Goal: Task Accomplishment & Management: Use online tool/utility

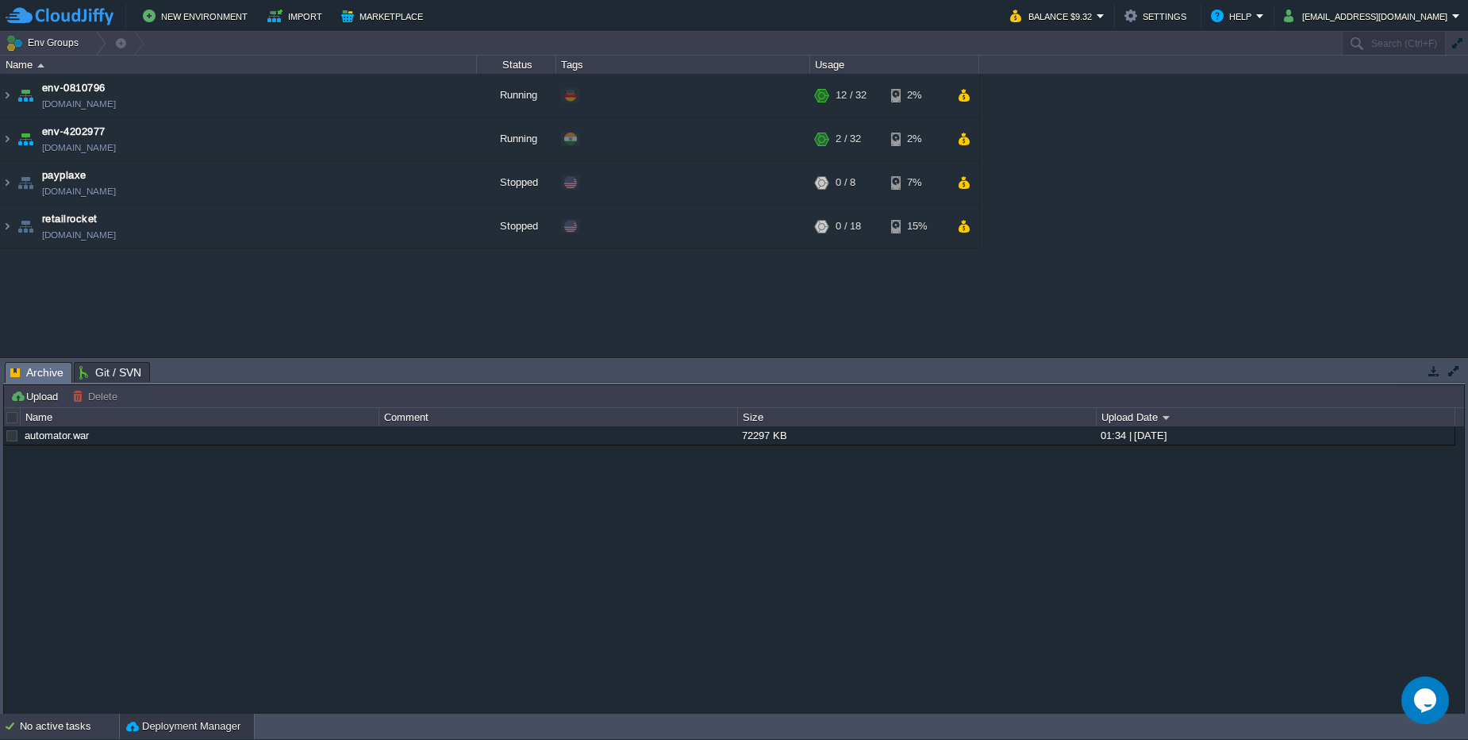
click at [72, 734] on div "No active tasks" at bounding box center [69, 726] width 99 height 25
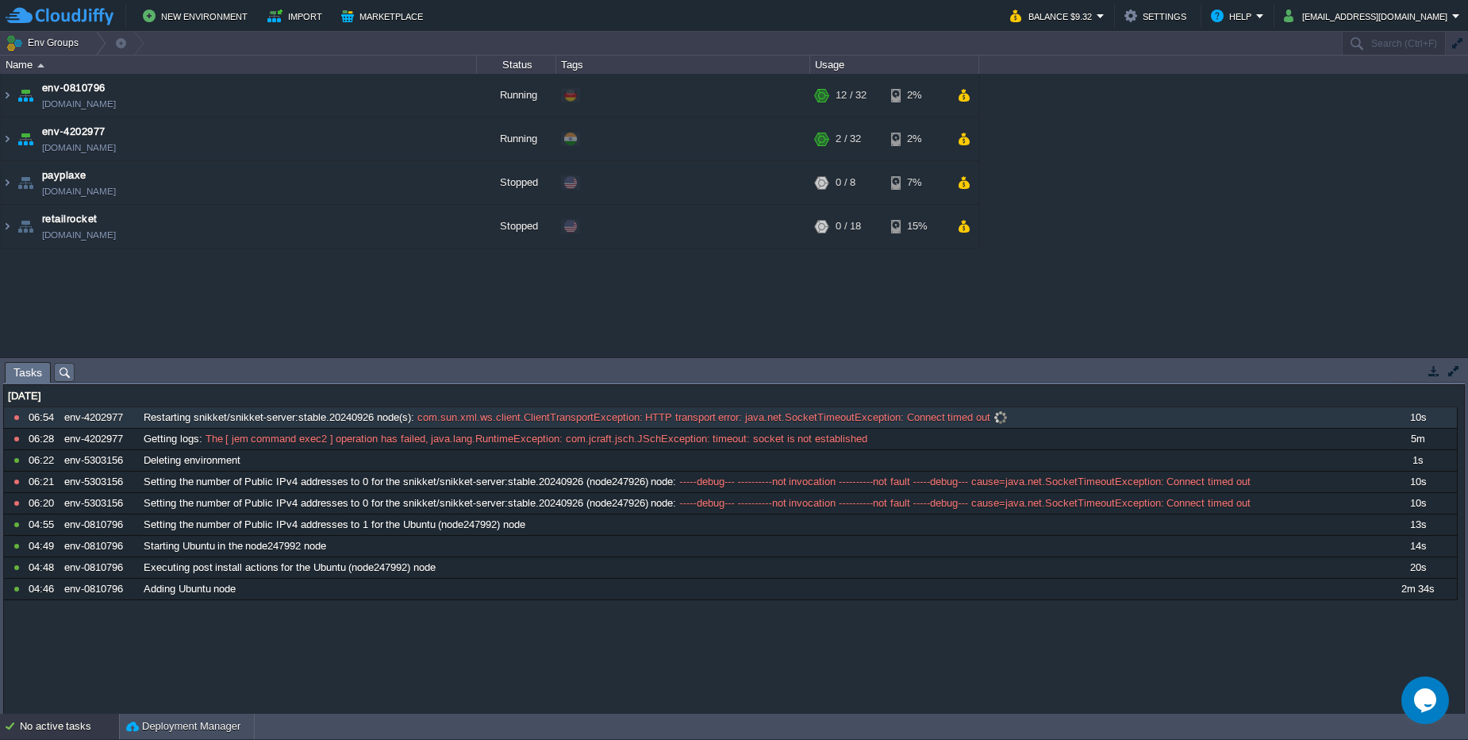
click at [232, 418] on span "Restarting snikket/snikket-server:stable.20240926 node(s)" at bounding box center [277, 417] width 267 height 14
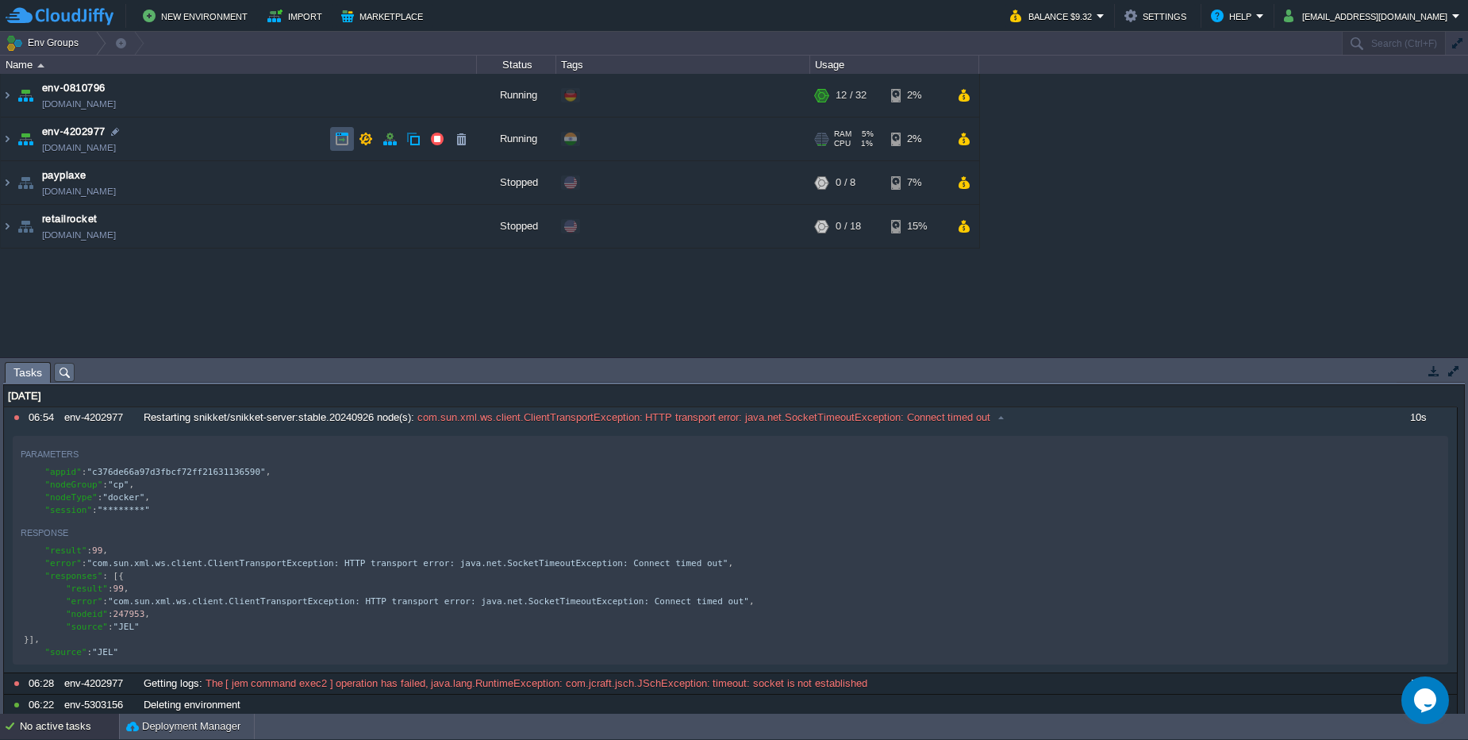
click at [343, 144] on button "button" at bounding box center [342, 139] width 14 height 14
click at [51, 422] on div "06:54" at bounding box center [44, 417] width 30 height 21
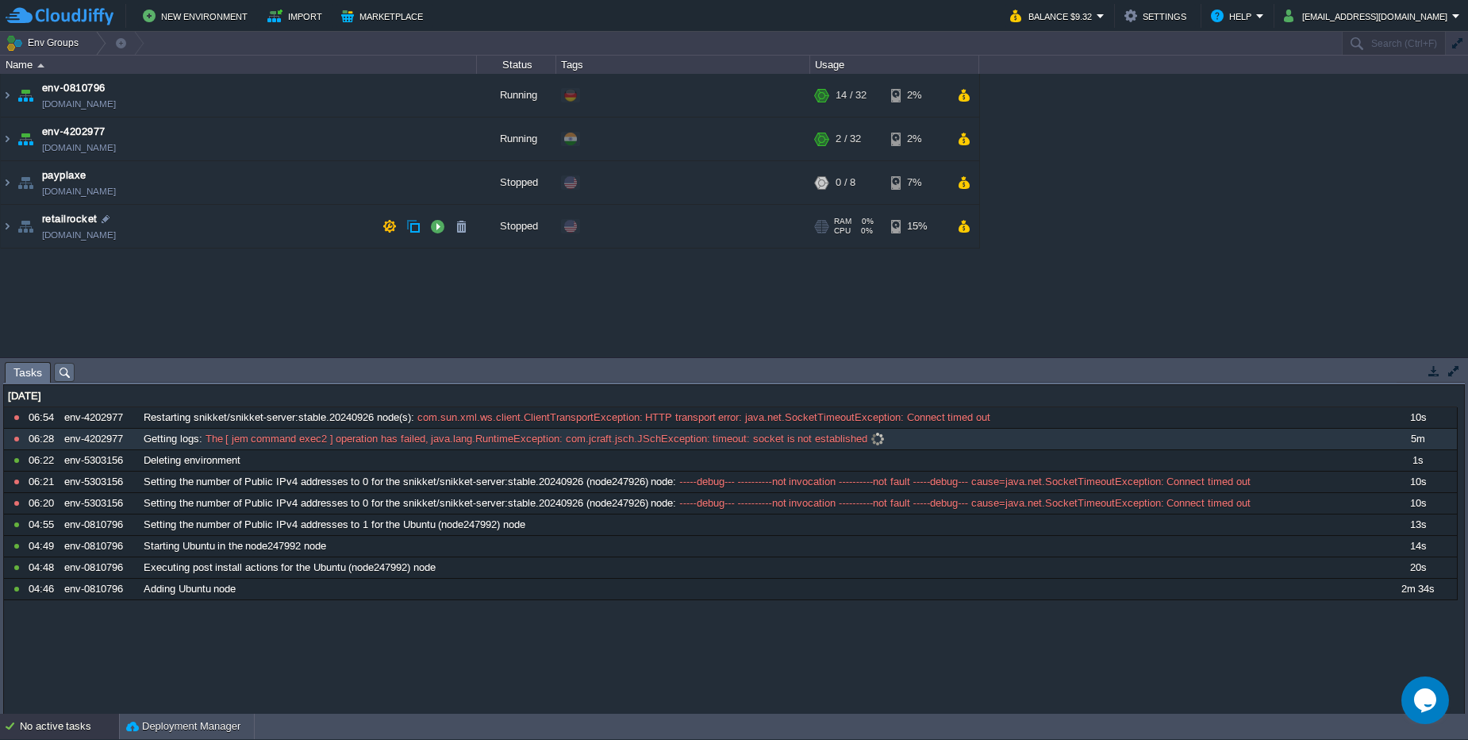
click at [302, 449] on div "10807479 06:28 env-4202977 Getting logs : The [ jem command exec2 ] operation h…" at bounding box center [731, 439] width 1454 height 21
click at [608, 447] on div "Getting logs : The [ jem command exec2 ] operation has failed, java.lang.Runtim…" at bounding box center [758, 439] width 1237 height 21
click at [236, 140] on td "env-4202977 [DOMAIN_NAME]" at bounding box center [239, 139] width 476 height 44
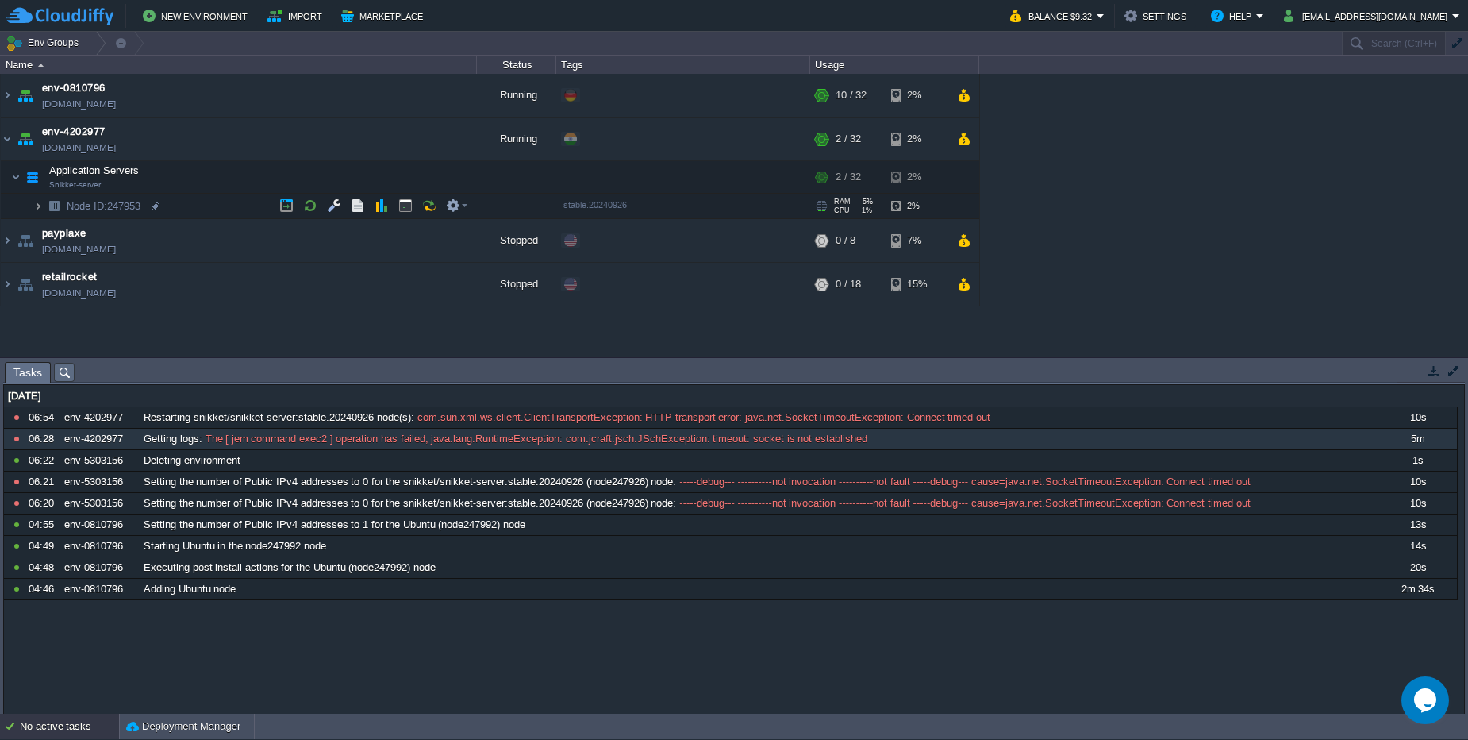
click at [42, 210] on img at bounding box center [38, 206] width 10 height 25
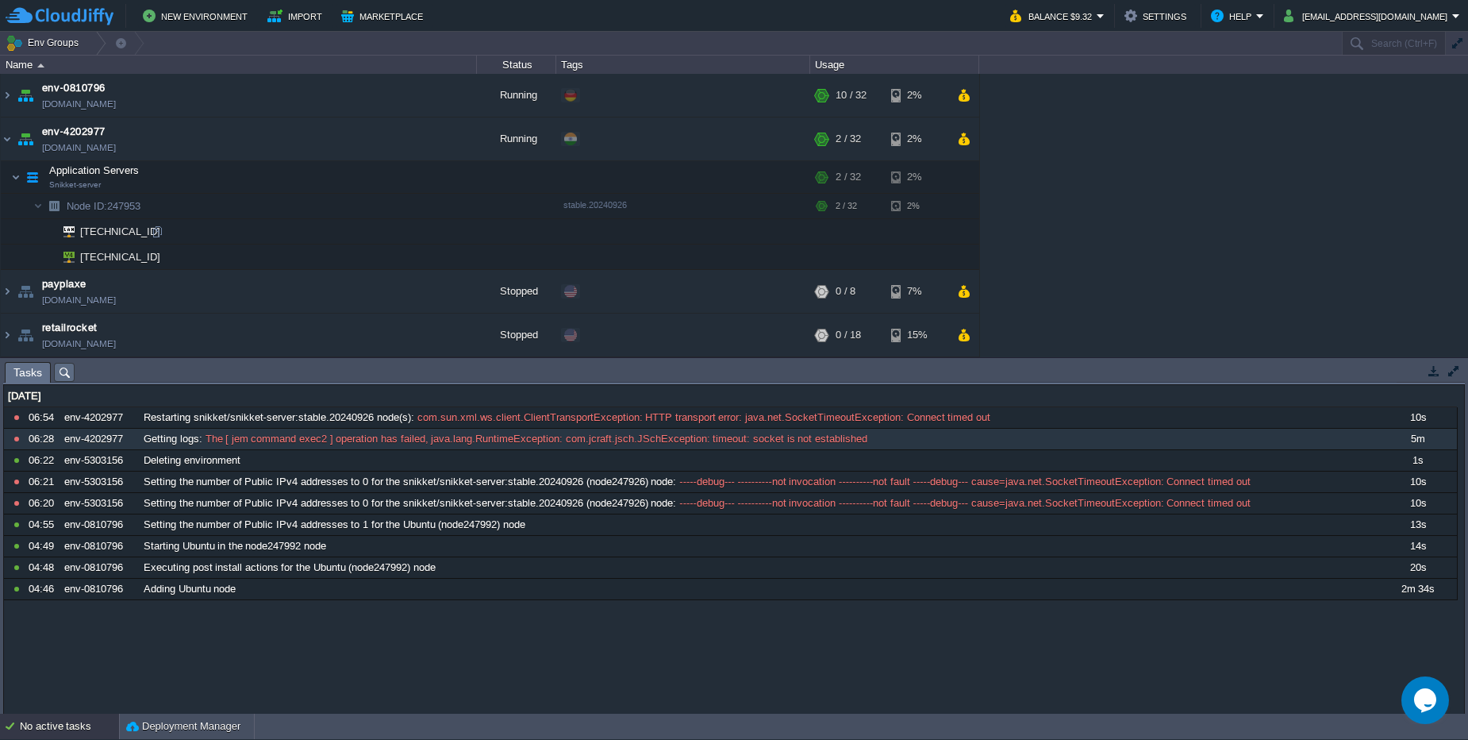
drag, startPoint x: 304, startPoint y: 175, endPoint x: 291, endPoint y: 206, distance: 33.8
click at [0, 0] on div at bounding box center [0, 0] width 0 height 0
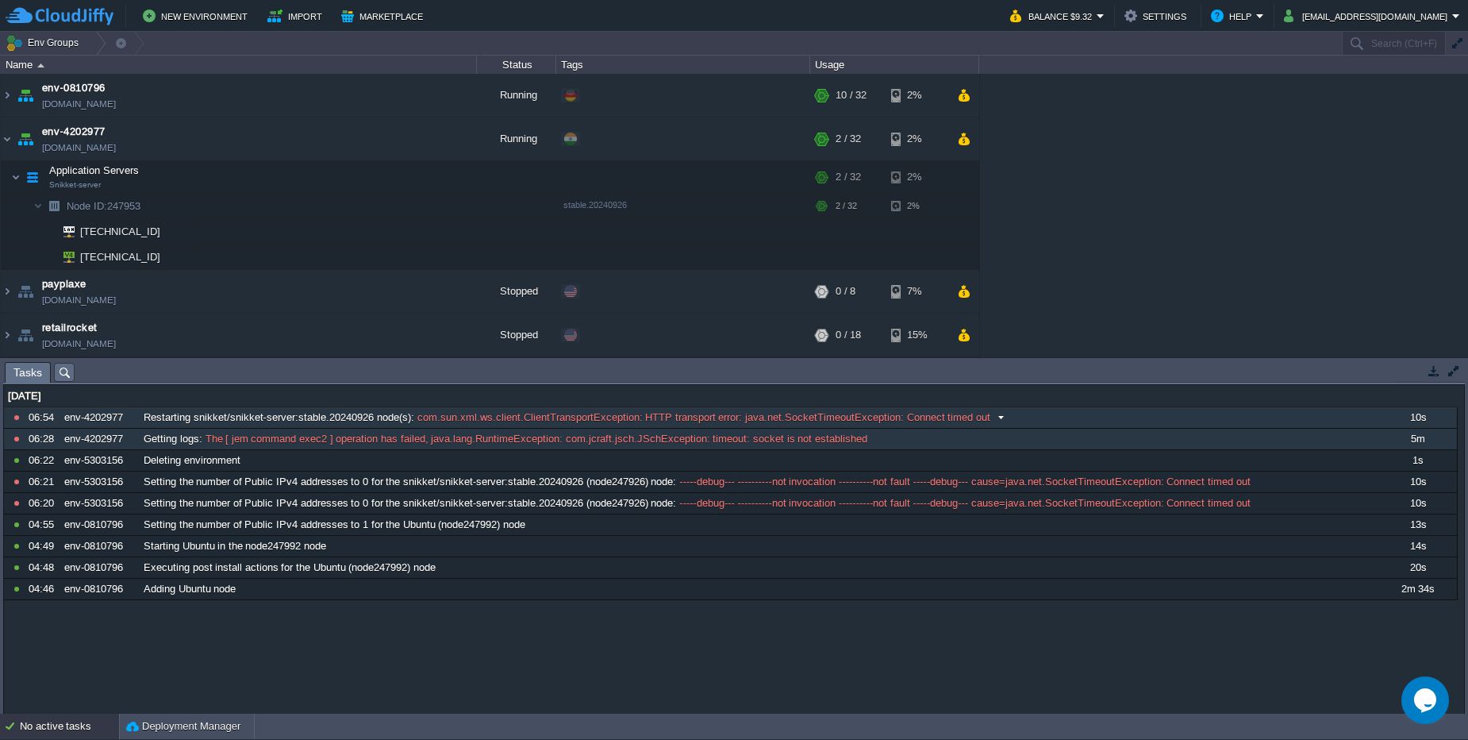
click at [417, 419] on span "com.sun.xml.ws.client.ClientTransportException: HTTP transport error: java.net.…" at bounding box center [702, 417] width 576 height 14
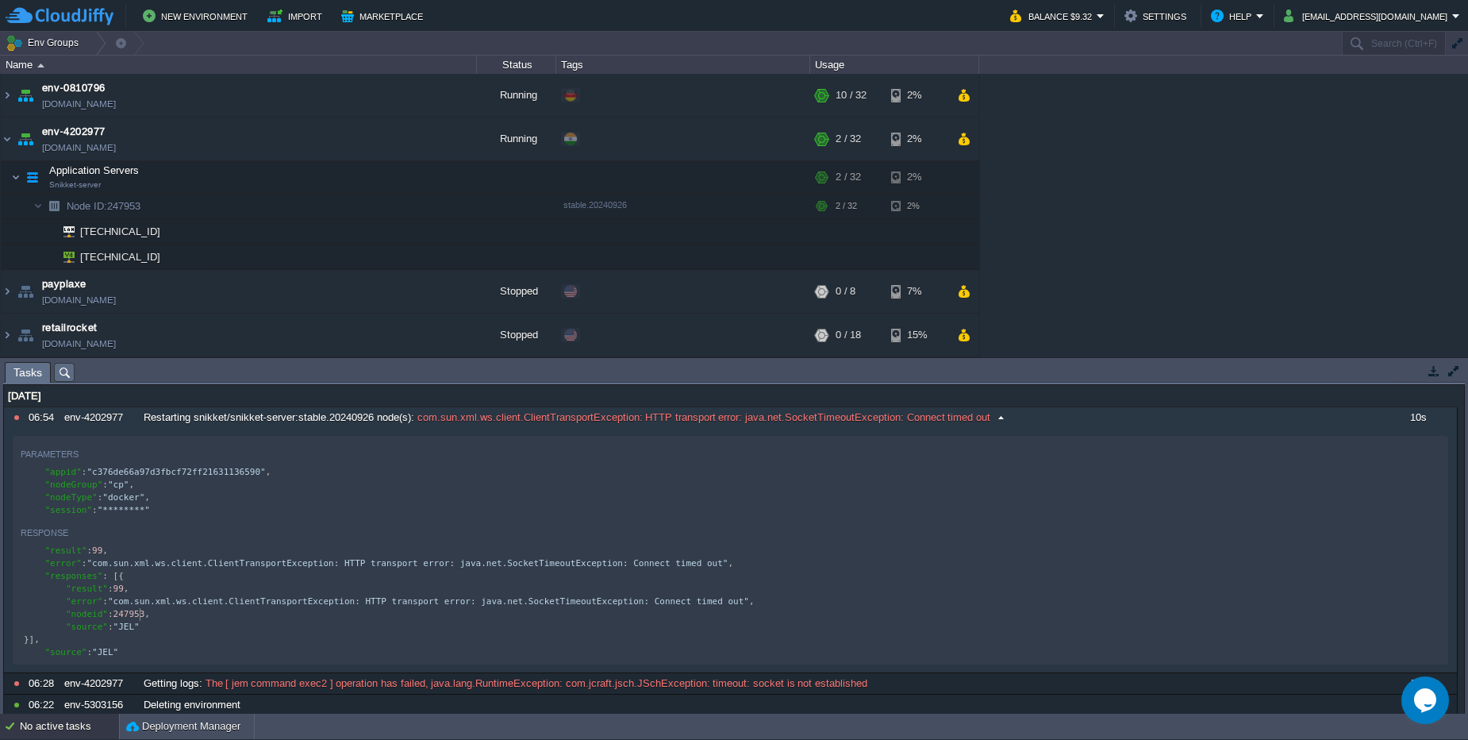
type textarea "247953"
click at [303, 183] on button "button" at bounding box center [310, 177] width 14 height 14
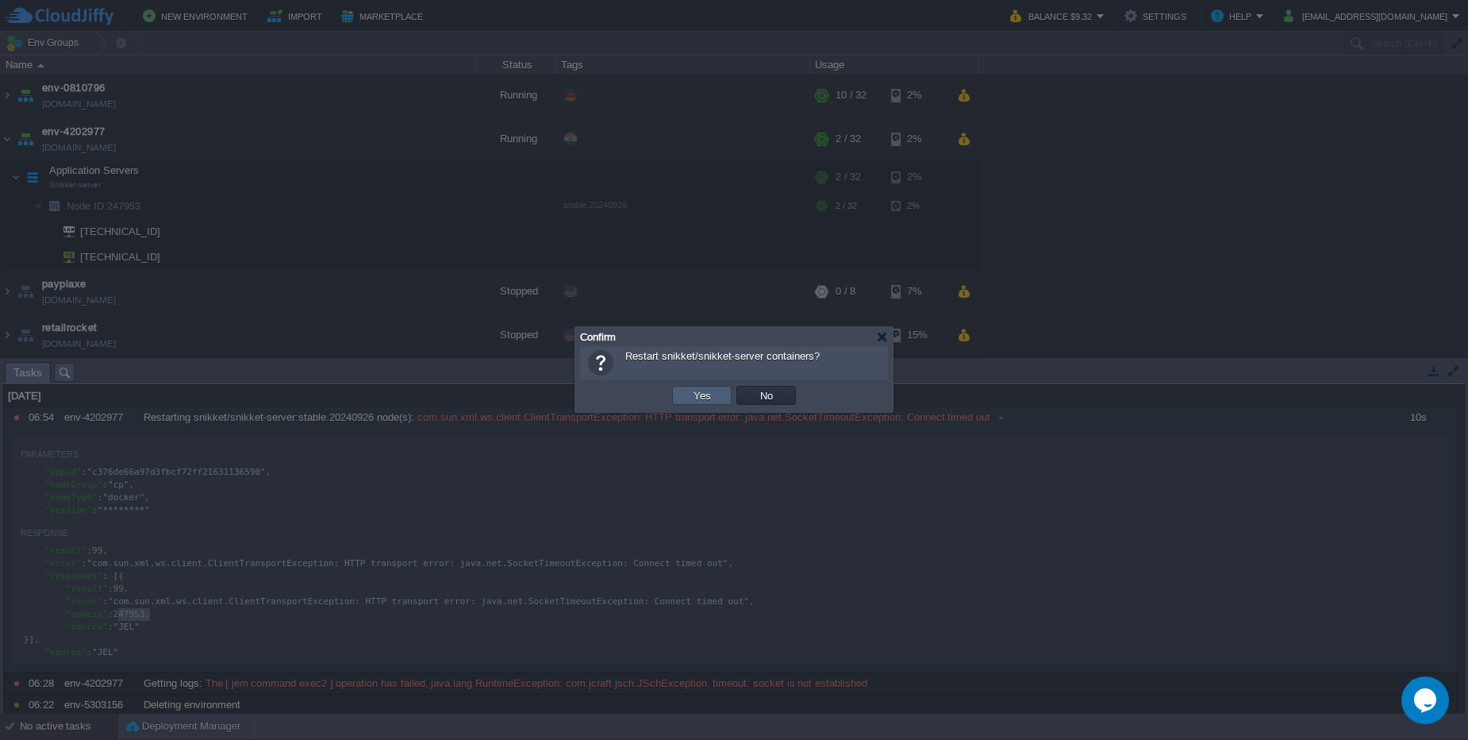
click at [679, 396] on td "Yes" at bounding box center [702, 395] width 60 height 19
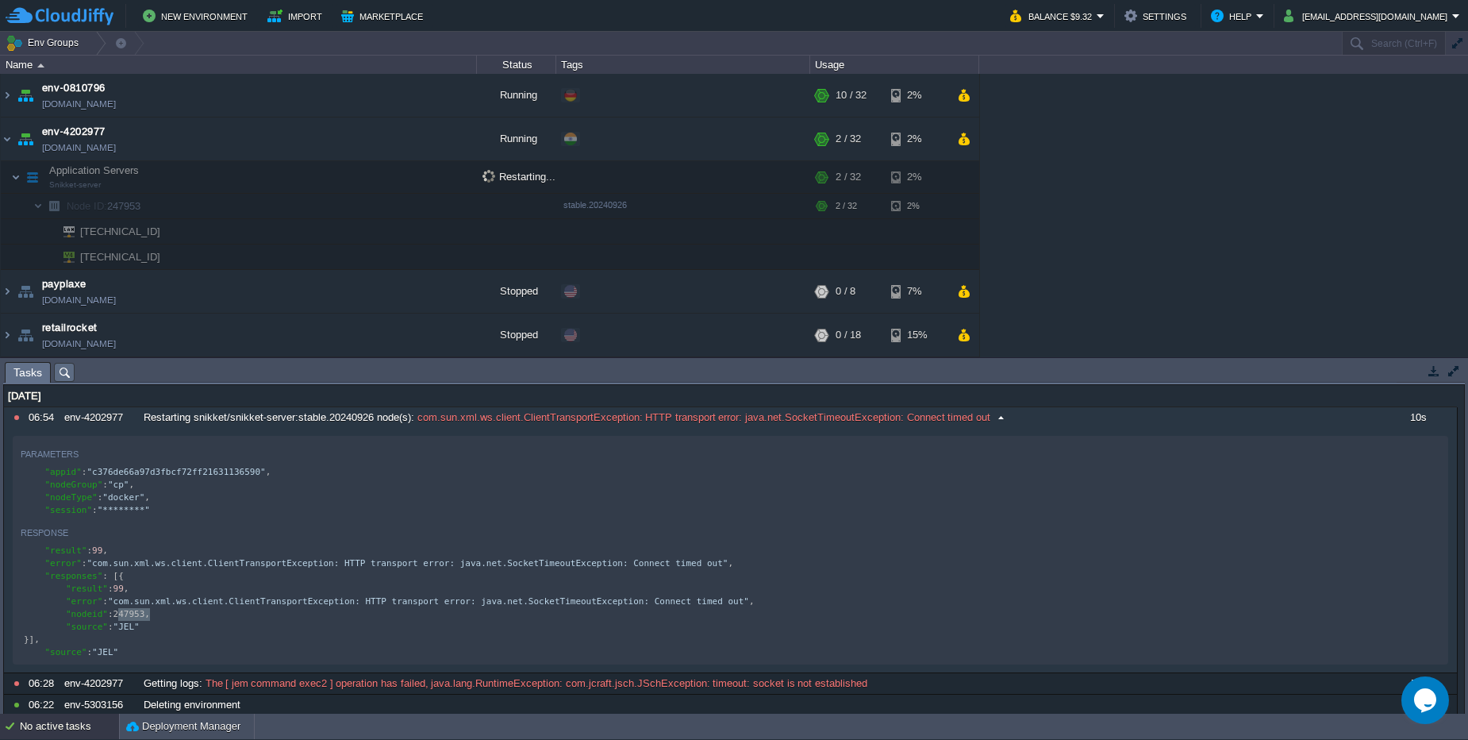
click at [1122, 414] on div "Restarting snikket/snikket-server:stable.20240926 node(s) : com.sun.xml.ws.clie…" at bounding box center [758, 417] width 1237 height 21
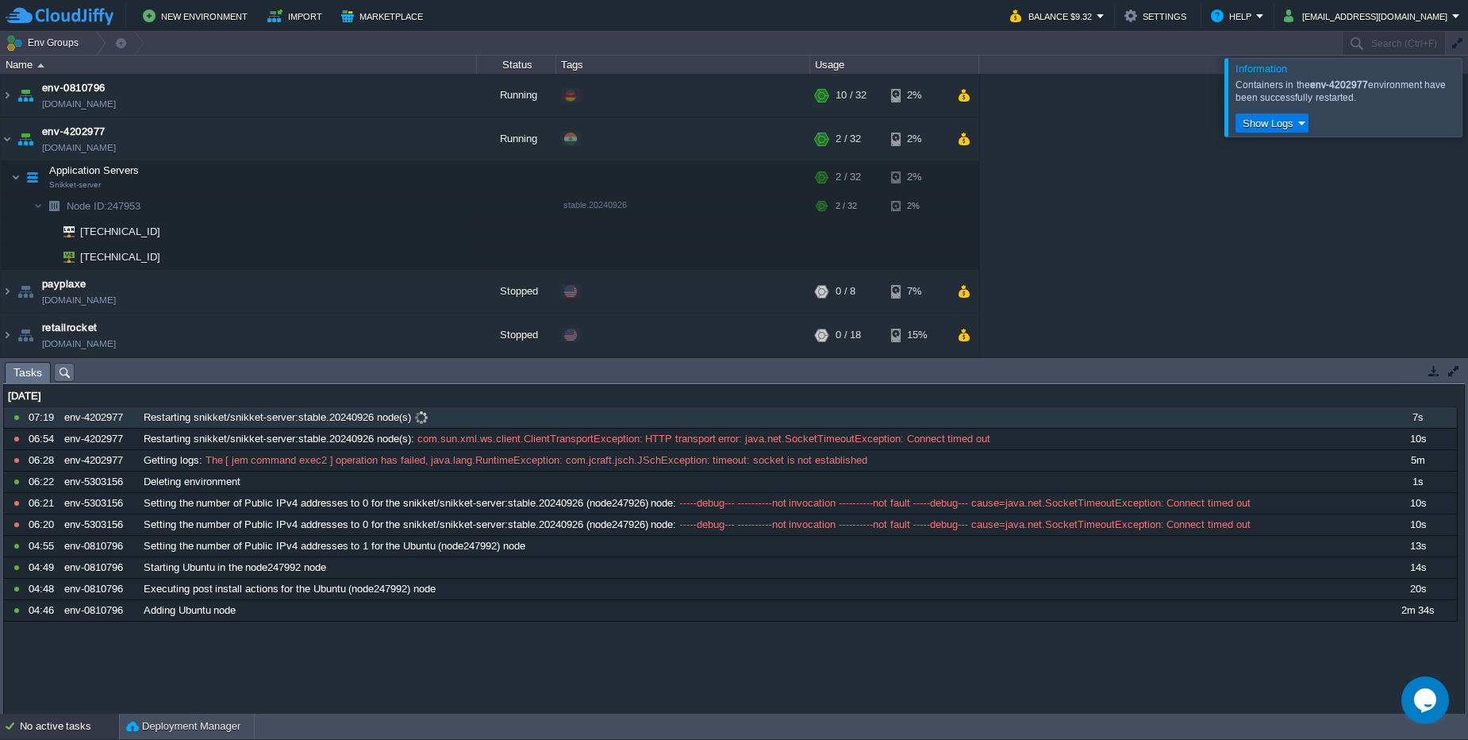
click at [447, 416] on div "Restarting snikket/snikket-server:stable.20240926 node(s)" at bounding box center [758, 417] width 1237 height 21
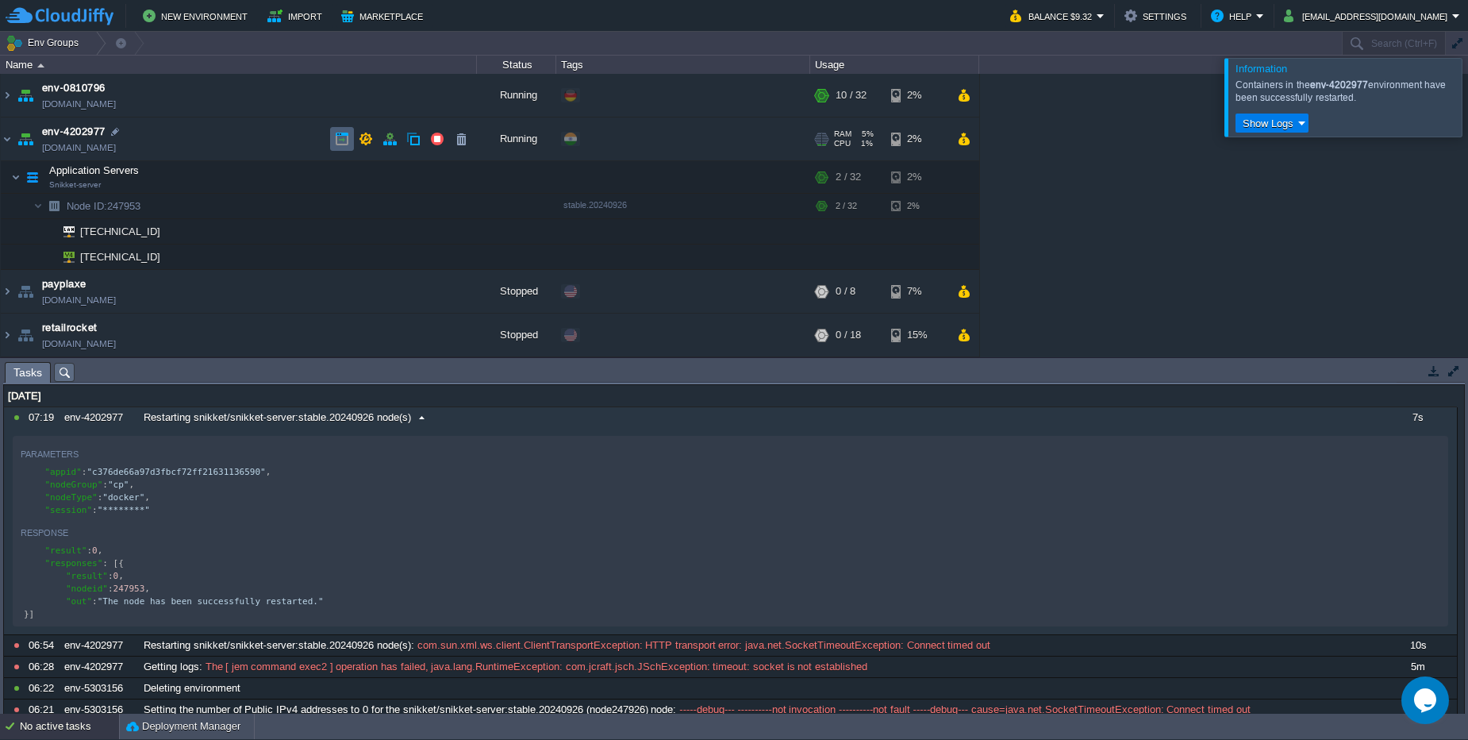
click at [352, 139] on td at bounding box center [342, 139] width 24 height 24
click at [1374, 20] on button "[EMAIL_ADDRESS][DOMAIN_NAME]" at bounding box center [1368, 15] width 168 height 19
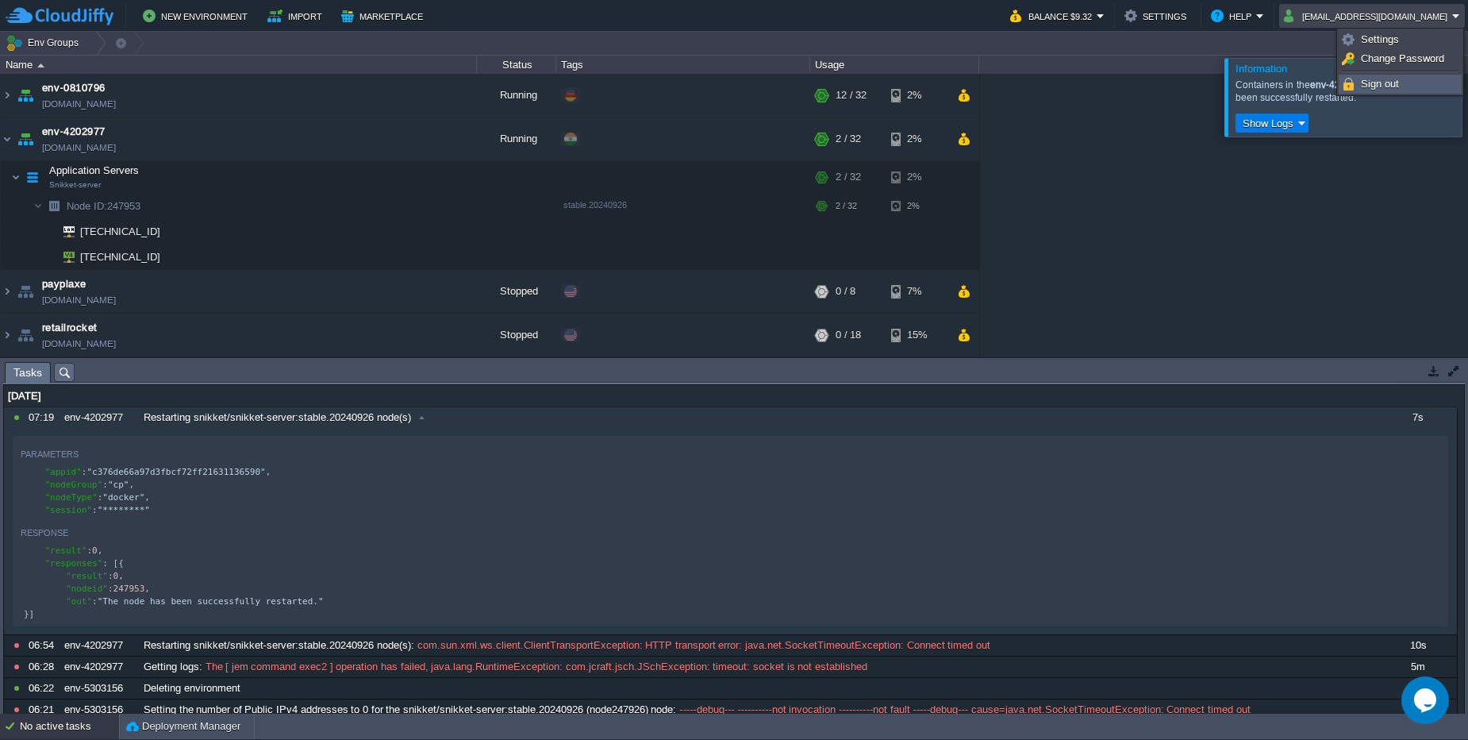
click at [1380, 87] on span "Sign out" at bounding box center [1380, 84] width 38 height 12
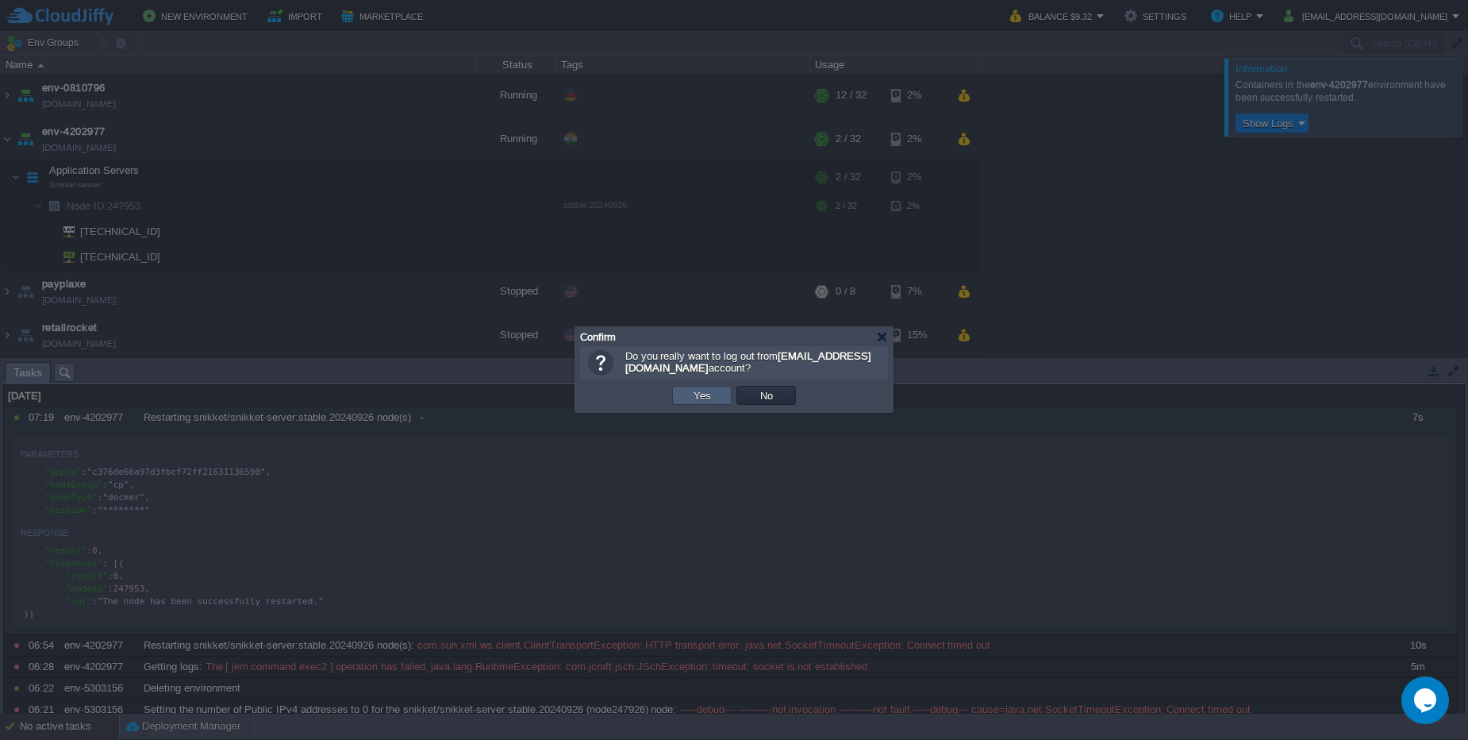
click at [702, 393] on button "Yes" at bounding box center [702, 395] width 27 height 14
